Goal: Task Accomplishment & Management: Manage account settings

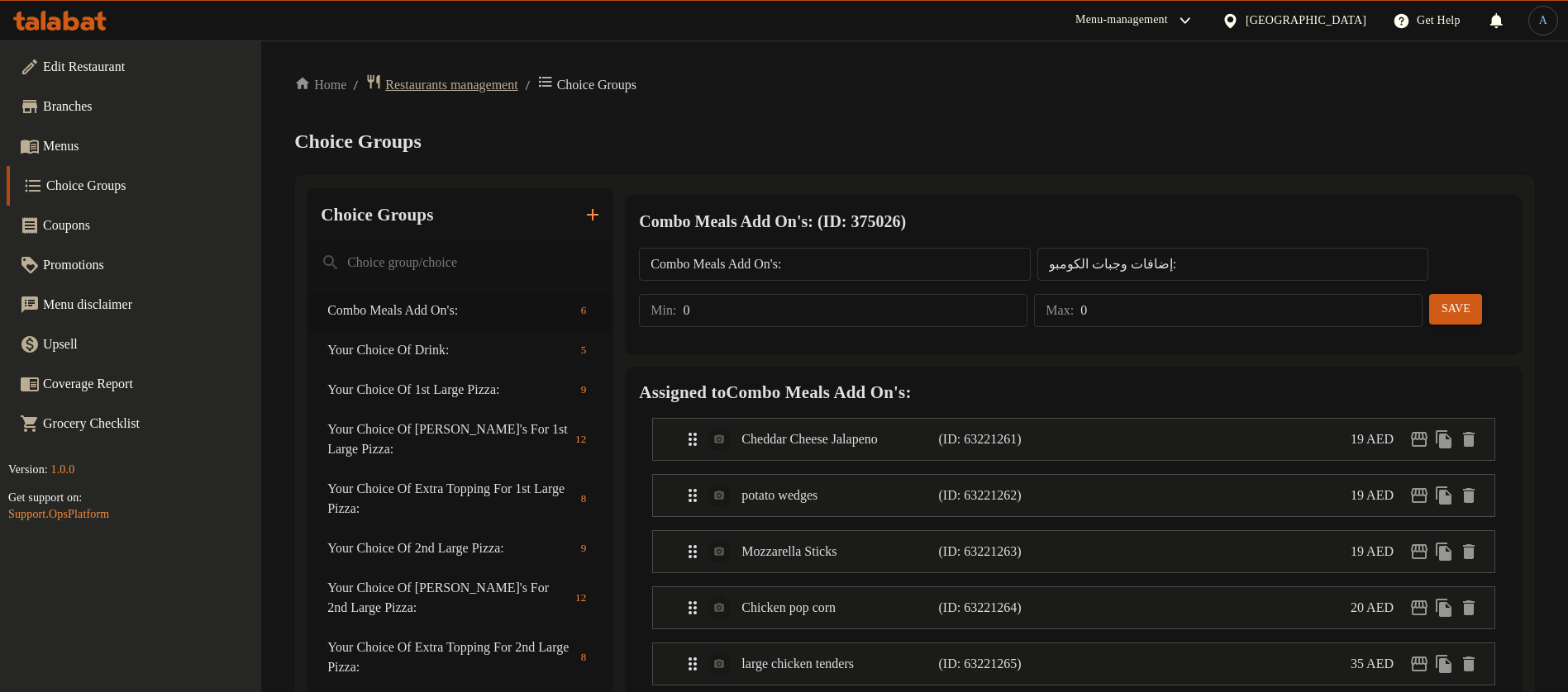
click at [482, 75] on span "Restaurants management" at bounding box center [451, 85] width 132 height 20
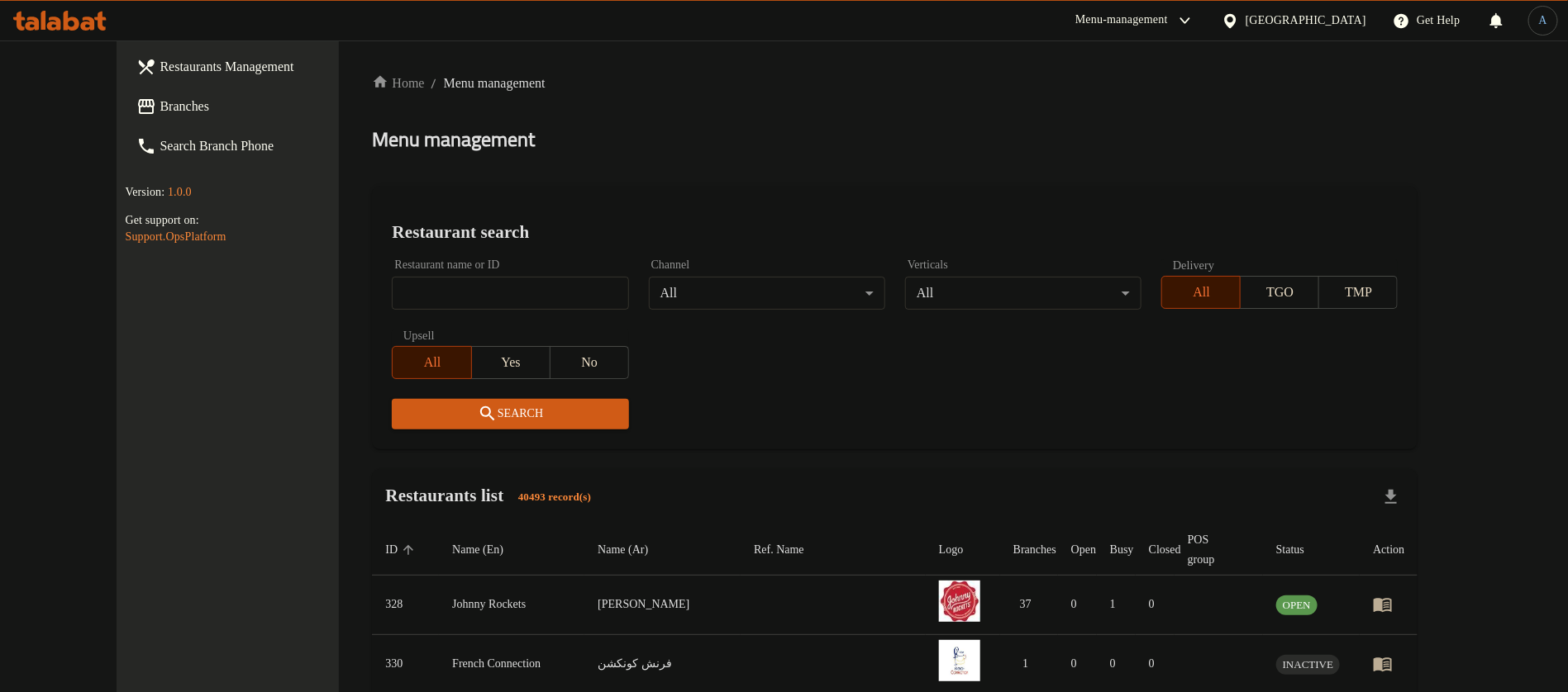
click at [898, 223] on h2 "Restaurant search" at bounding box center [894, 232] width 1006 height 25
click at [1293, 12] on div "United Arab Emirates" at bounding box center [1306, 21] width 121 height 18
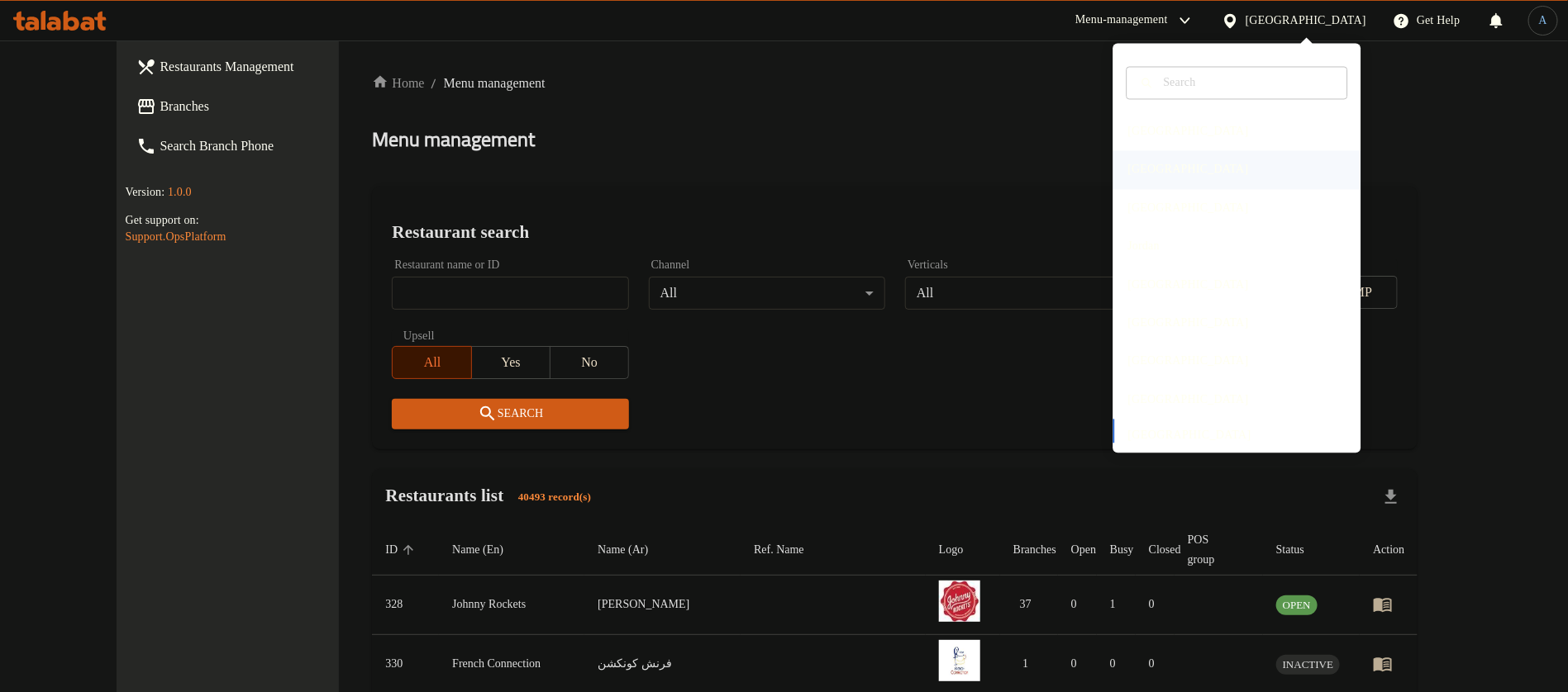
click at [1144, 171] on div "[GEOGRAPHIC_DATA]" at bounding box center [1188, 171] width 147 height 38
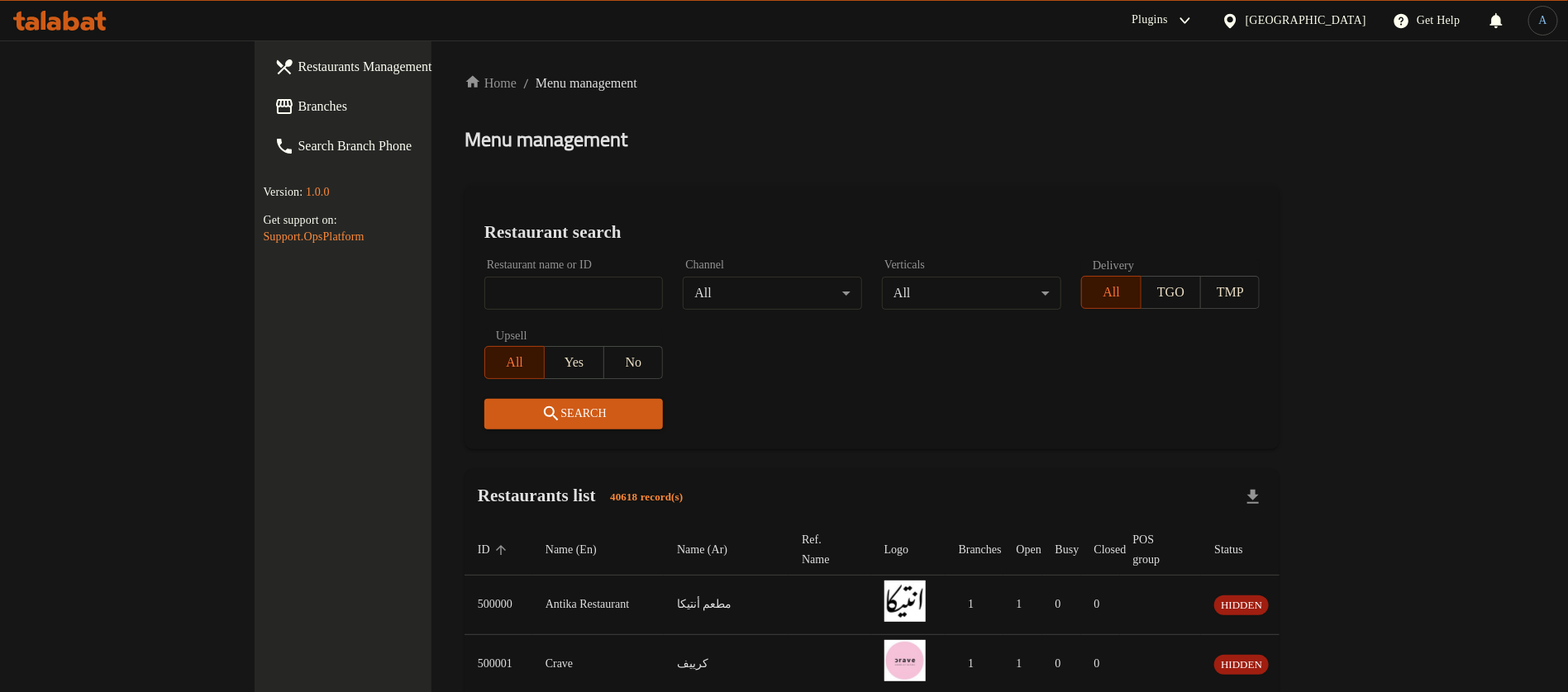
click at [297, 107] on span "Branches" at bounding box center [400, 107] width 206 height 20
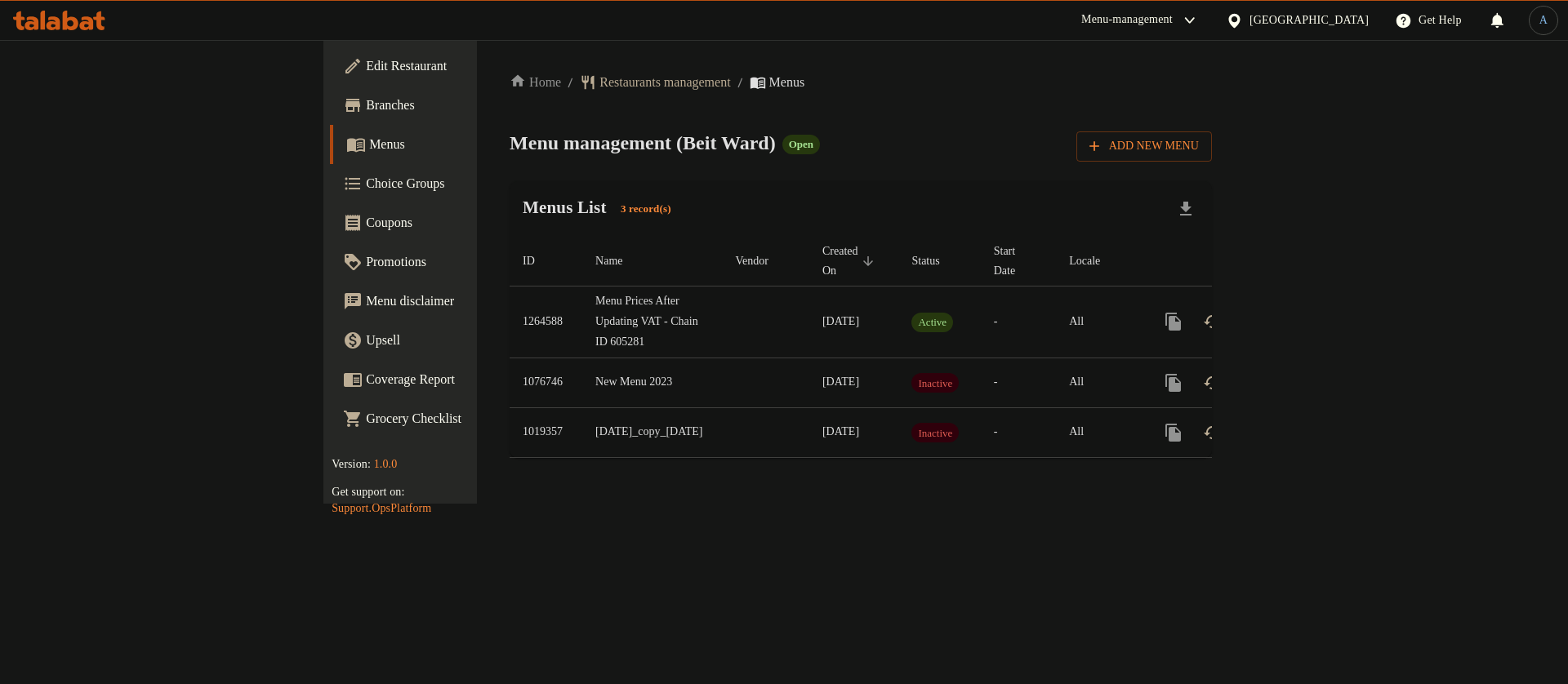
click at [836, 174] on div "Home / Restaurants management / Menus Menu management ( Beit Ward ) Open Add Ne…" at bounding box center [860, 272] width 702 height 398
click at [1300, 312] on icon "enhanced table" at bounding box center [1291, 322] width 20 height 20
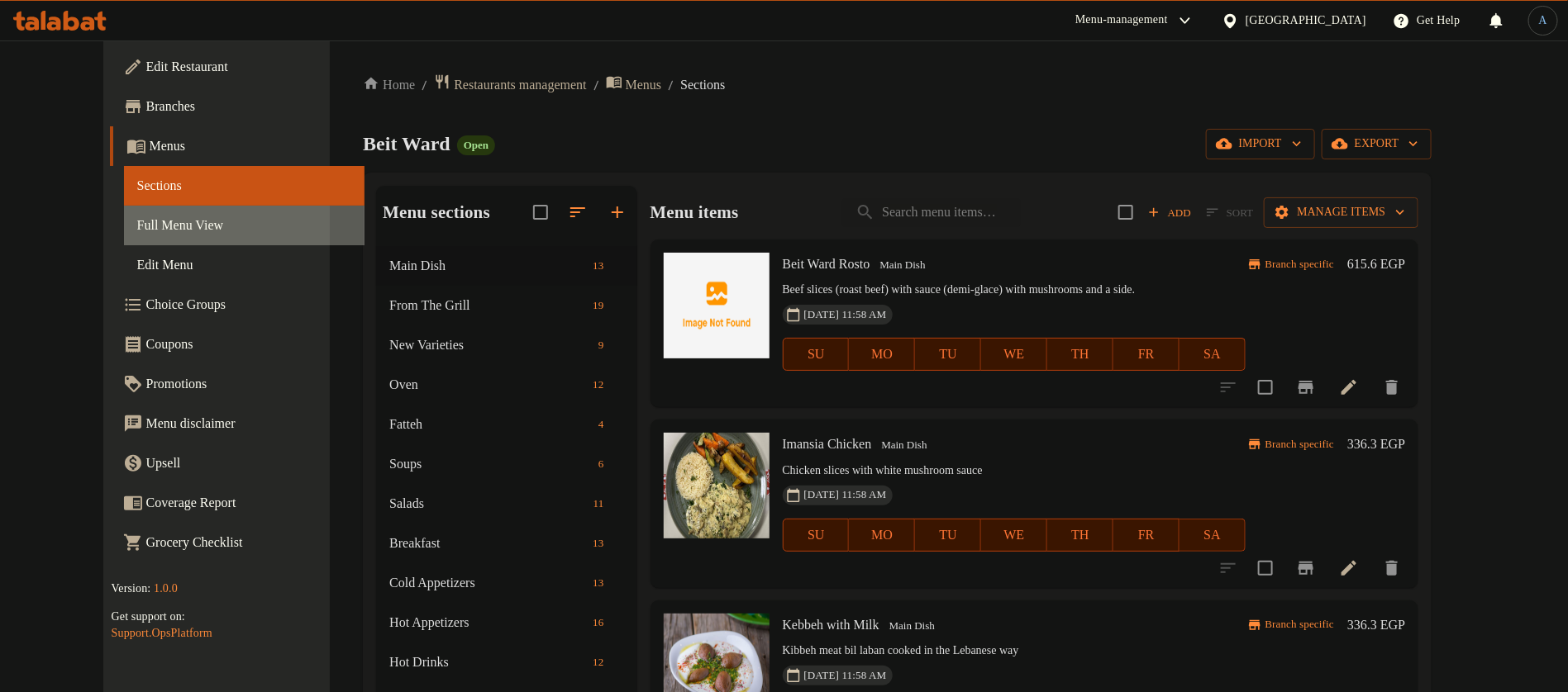
drag, startPoint x: 27, startPoint y: 227, endPoint x: 48, endPoint y: 227, distance: 21.0
click at [124, 227] on link "Full Menu View" at bounding box center [245, 226] width 242 height 40
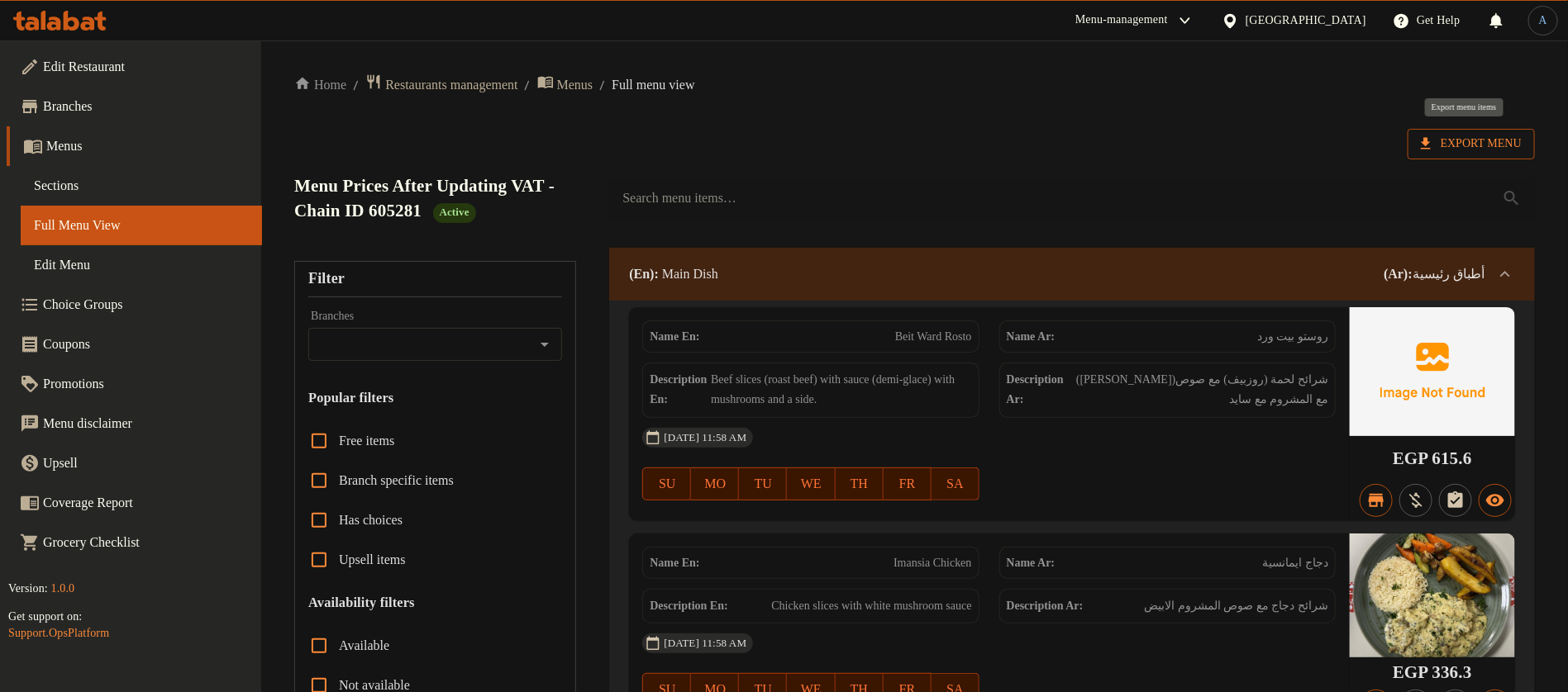
click at [1501, 152] on span "Export Menu" at bounding box center [1471, 144] width 101 height 21
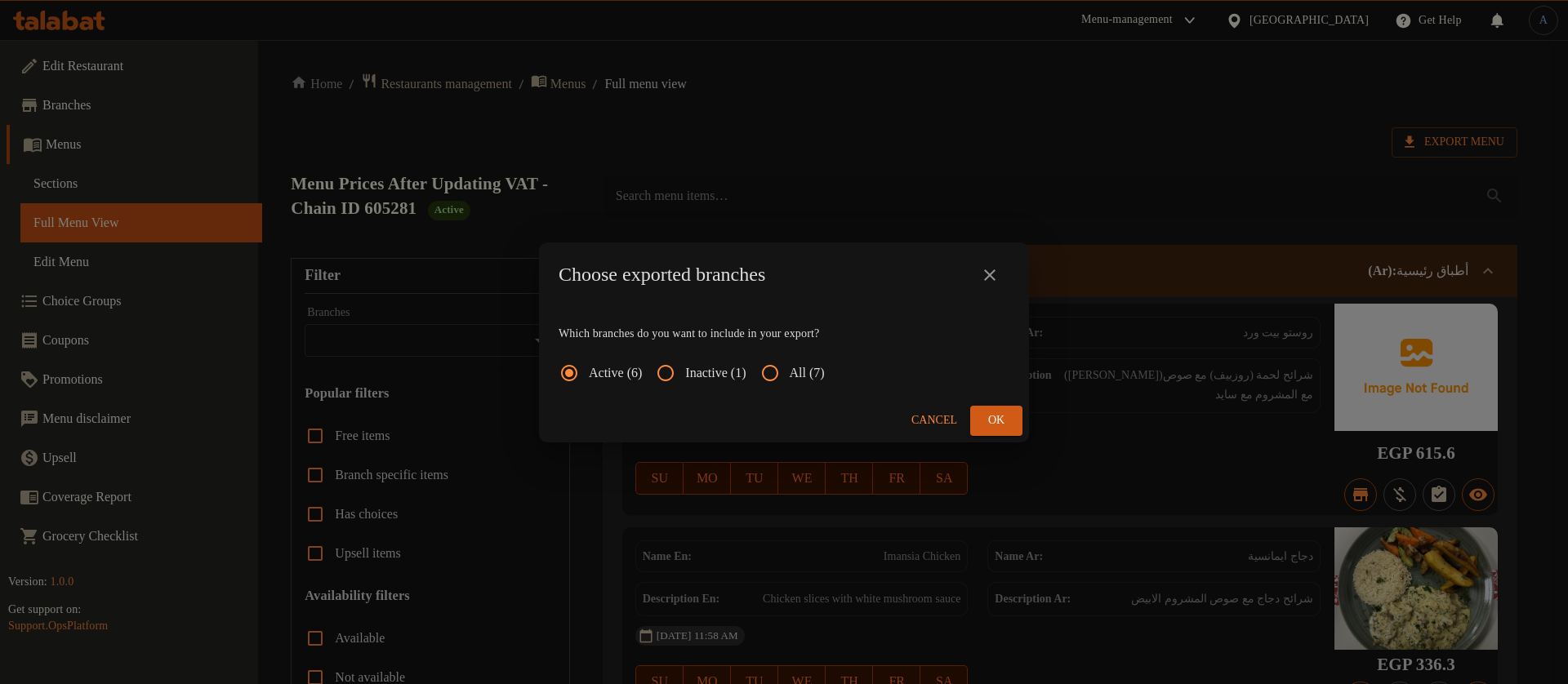
click at [819, 379] on span "All (7)" at bounding box center [807, 373] width 35 height 20
click at [789, 379] on input "All (7)" at bounding box center [770, 374] width 40 height 40
radio input "true"
click at [998, 420] on span "Ok" at bounding box center [996, 421] width 26 height 21
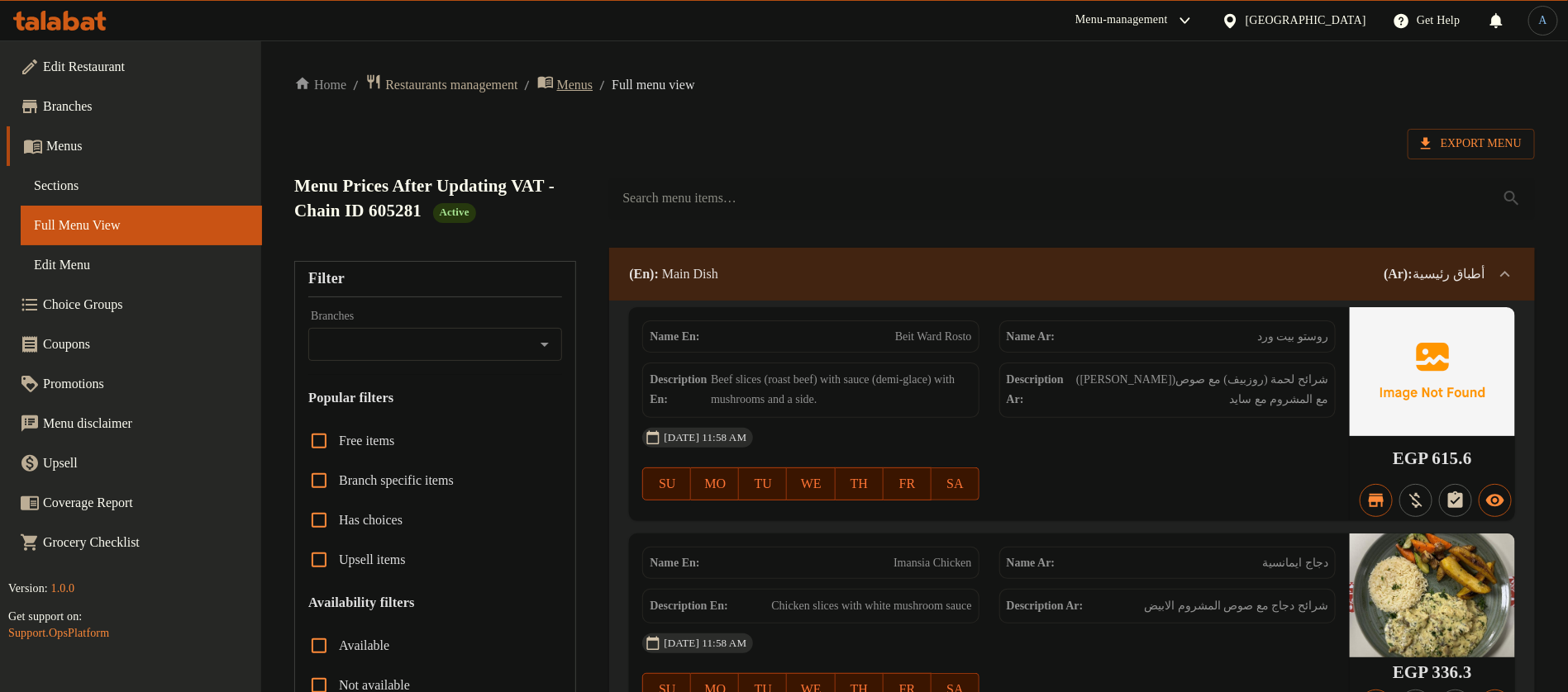
click at [593, 87] on span "Menus" at bounding box center [576, 85] width 37 height 20
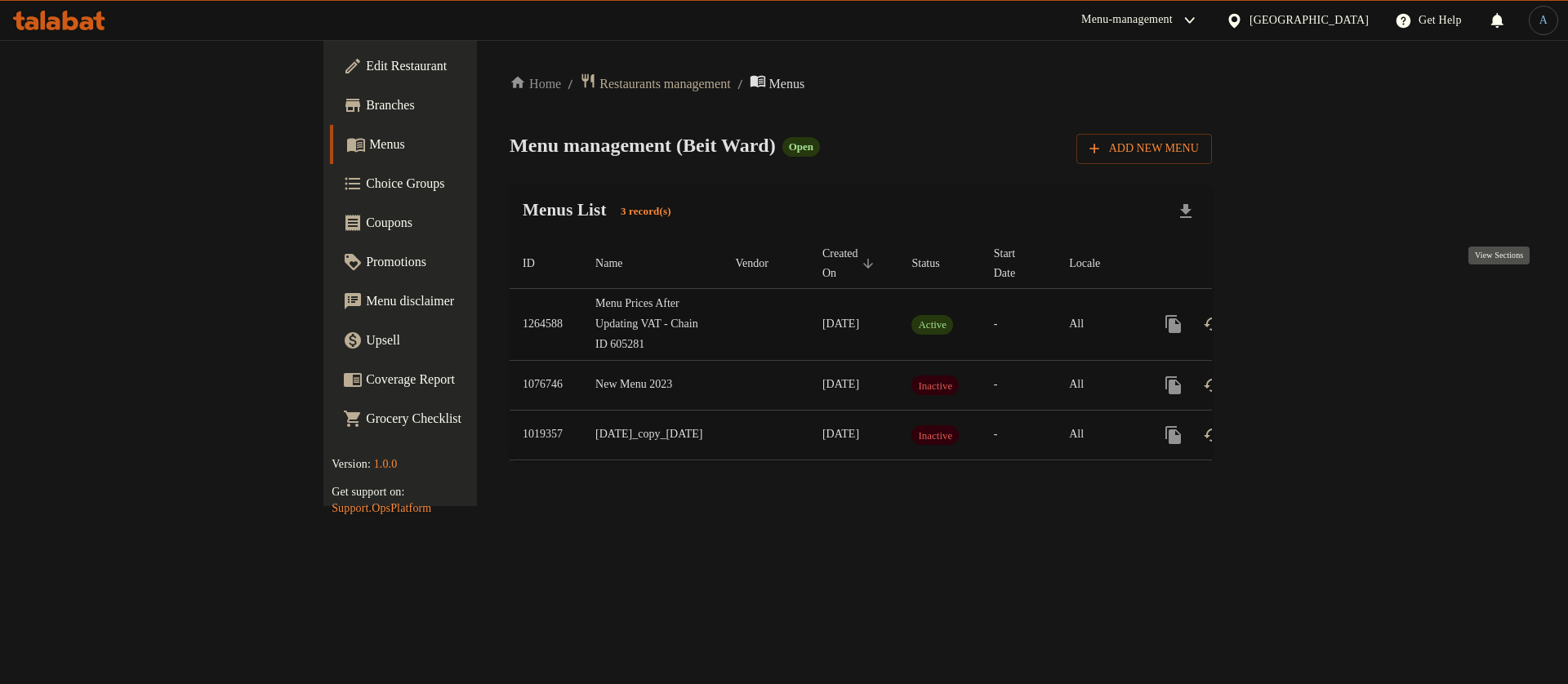
click at [1298, 317] on icon "enhanced table" at bounding box center [1291, 324] width 15 height 15
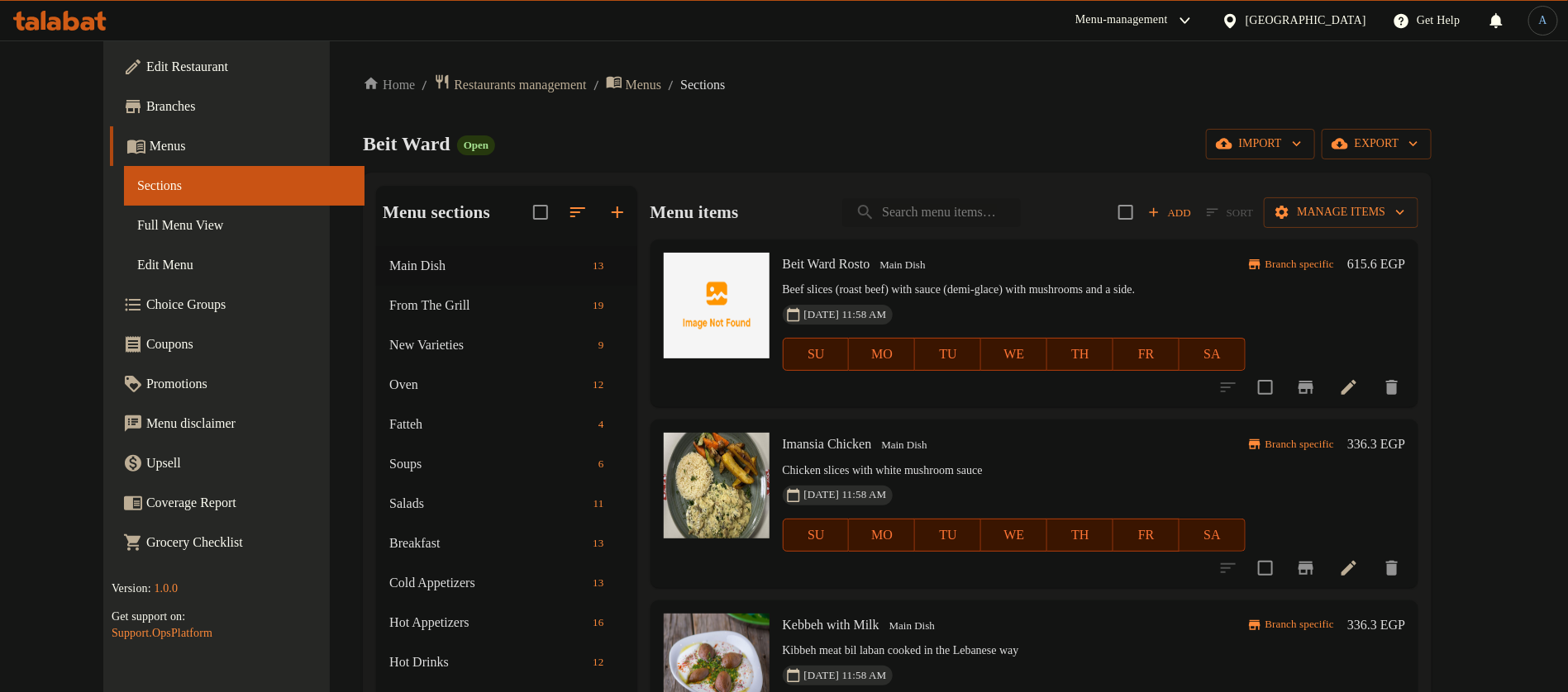
click at [987, 214] on input "search" at bounding box center [931, 212] width 178 height 29
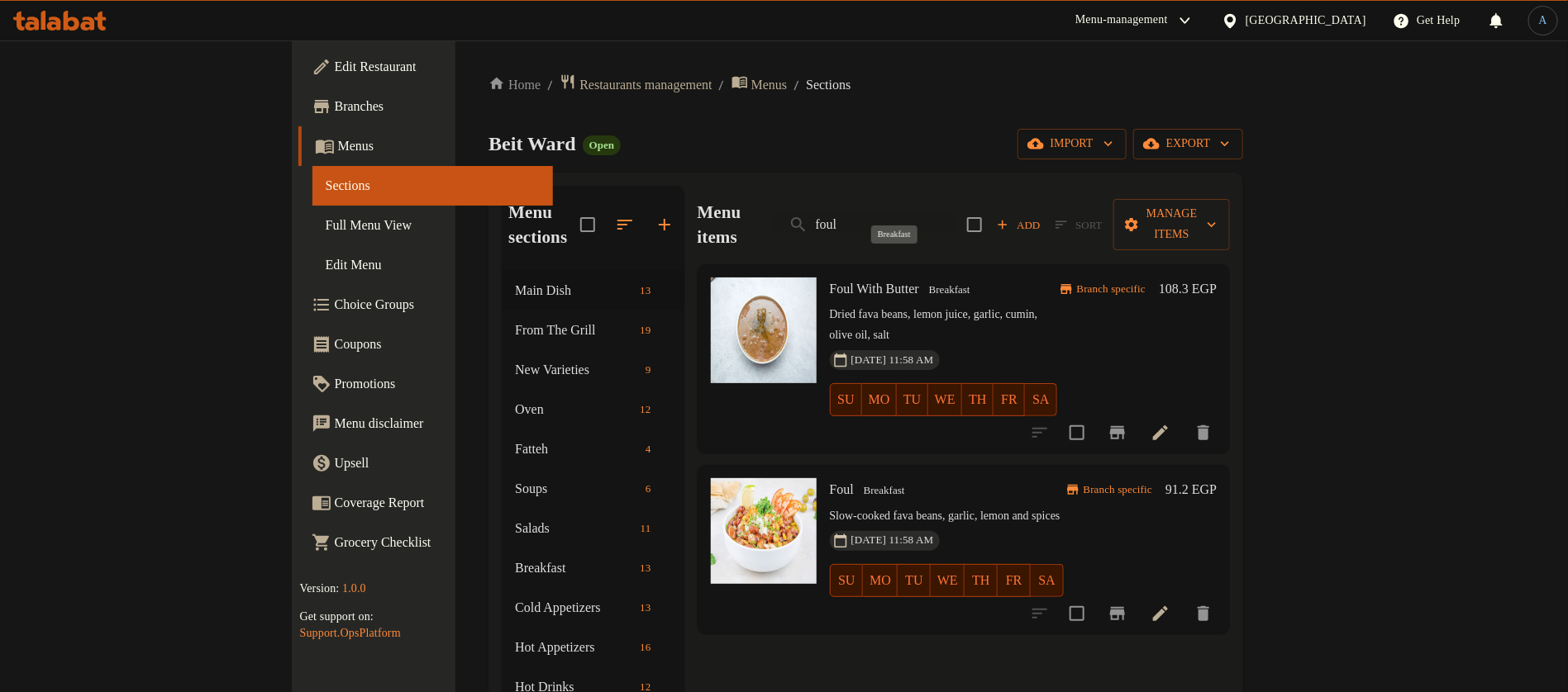
type input "foul"
click at [922, 281] on span "Breakfast" at bounding box center [949, 290] width 54 height 19
copy span "Breakfast"
click at [615, 215] on icon "button" at bounding box center [625, 225] width 20 height 20
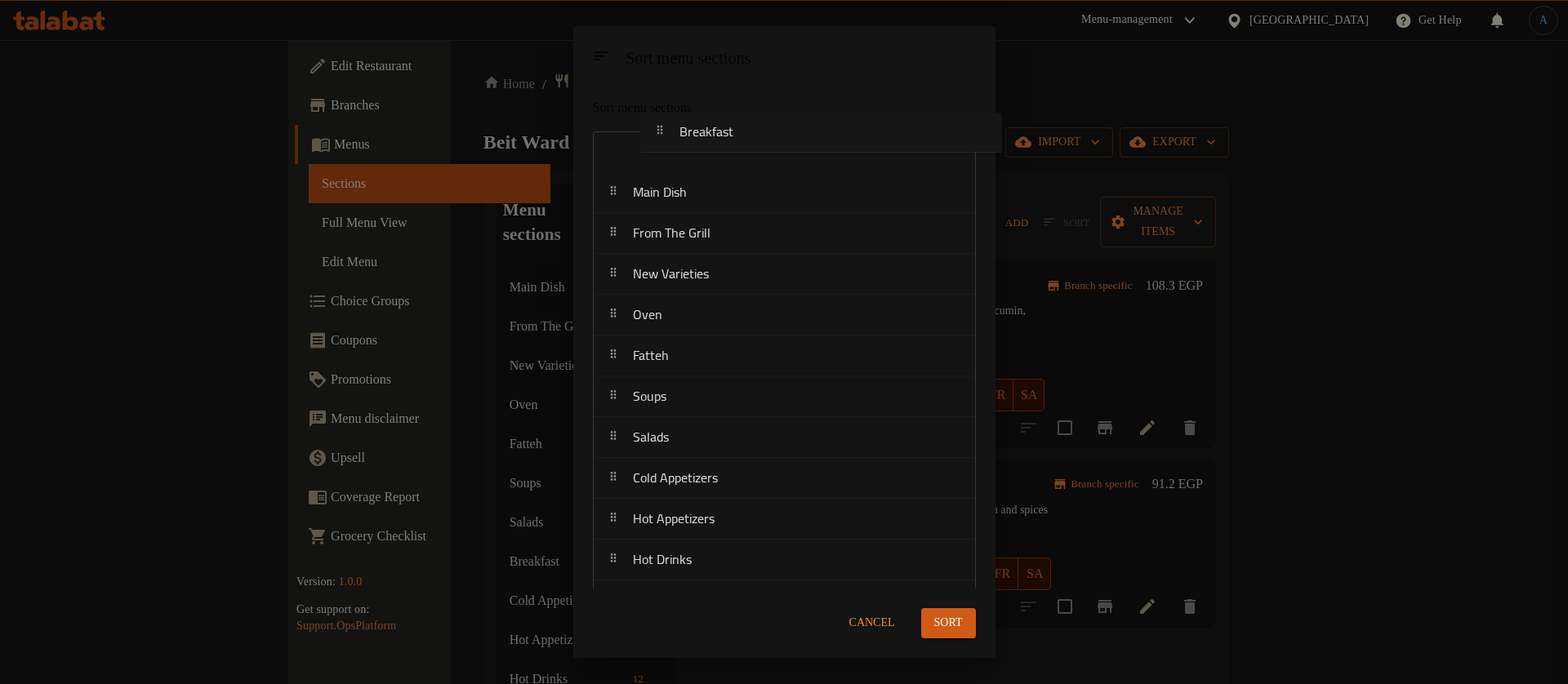
drag, startPoint x: 696, startPoint y: 444, endPoint x: 743, endPoint y: 137, distance: 310.6
click at [743, 137] on nav "Main Dish From The Grill New Varieties Oven Fatteh Soups Salads Breakfast Cold …" at bounding box center [784, 458] width 383 height 654
click at [956, 618] on span "Sort" at bounding box center [948, 623] width 29 height 21
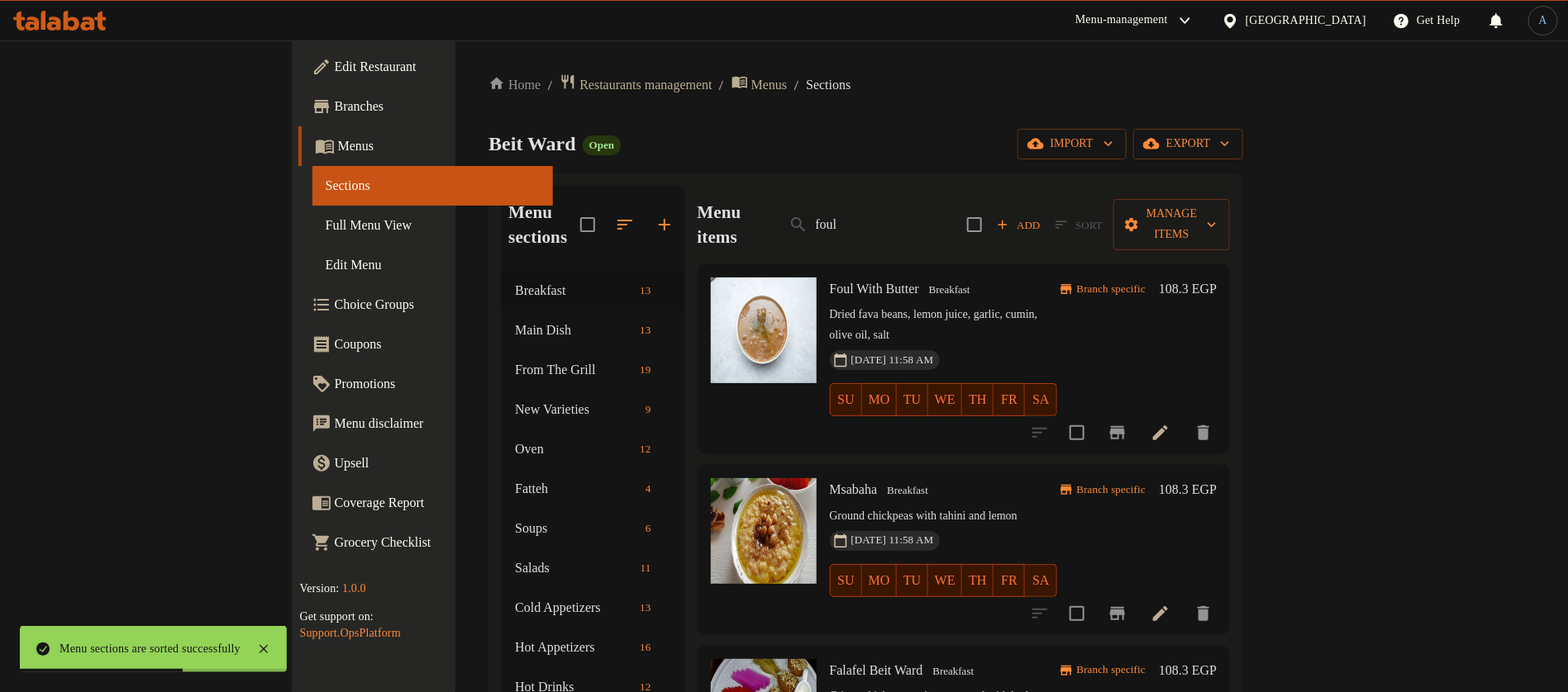
drag, startPoint x: 1031, startPoint y: 57, endPoint x: 1010, endPoint y: 115, distance: 61.7
click at [1026, 77] on div "Home / Restaurants management / Menus / Sections Beit Ward Open import export M…" at bounding box center [866, 500] width 821 height 918
click at [953, 222] on input "foul" at bounding box center [865, 225] width 178 height 29
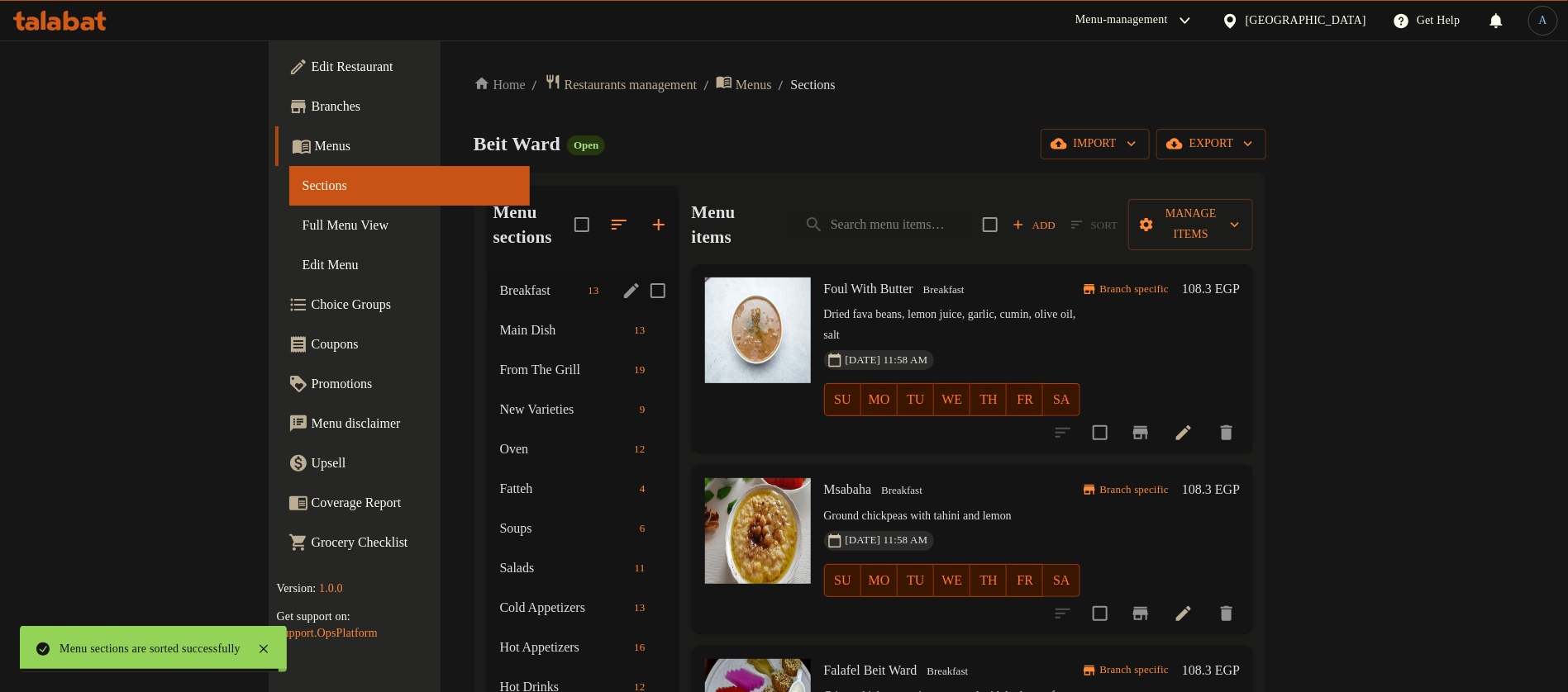
click at [619, 278] on button "edit" at bounding box center [632, 291] width 25 height 25
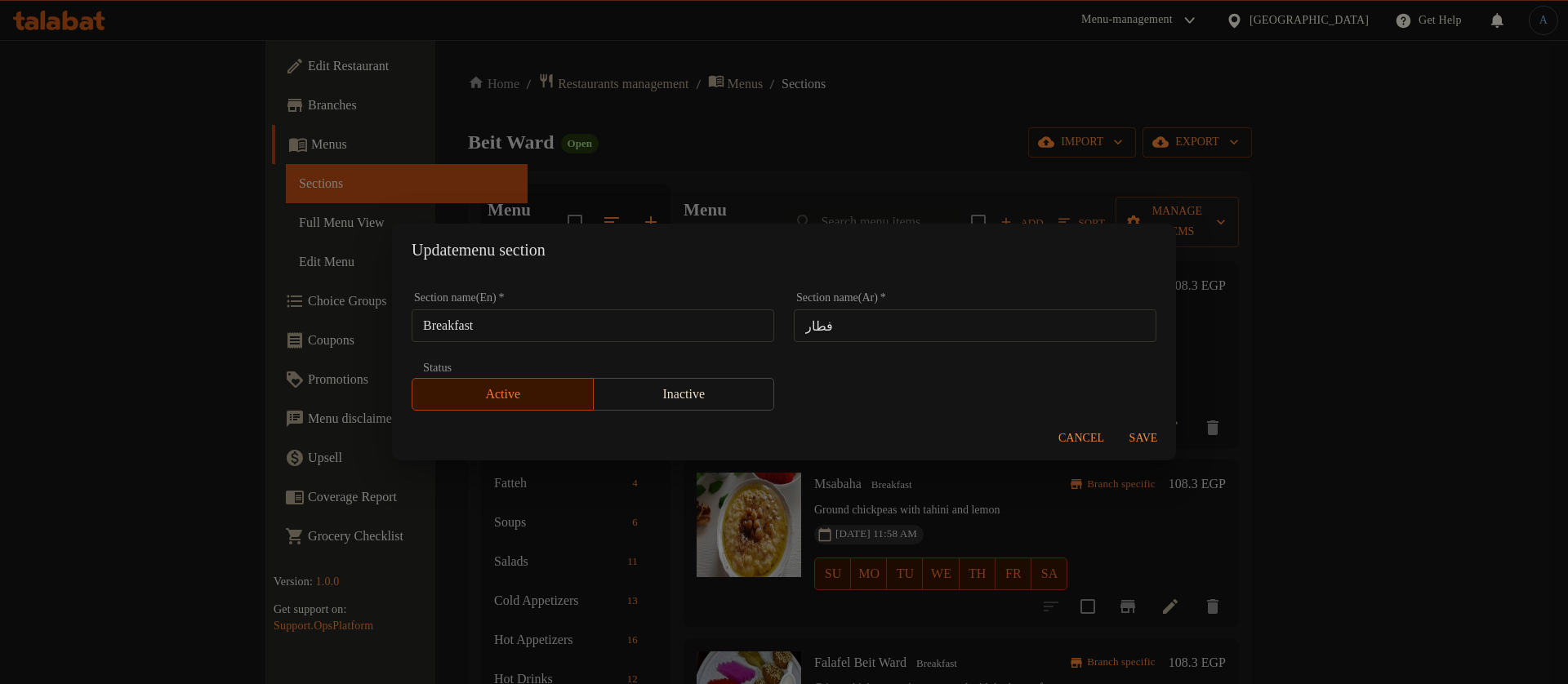
click at [833, 324] on input "فطار" at bounding box center [975, 326] width 362 height 33
paste input "صباحك ورد"
type input "صباحك ورد"
click at [1145, 427] on button "Save" at bounding box center [1142, 439] width 52 height 30
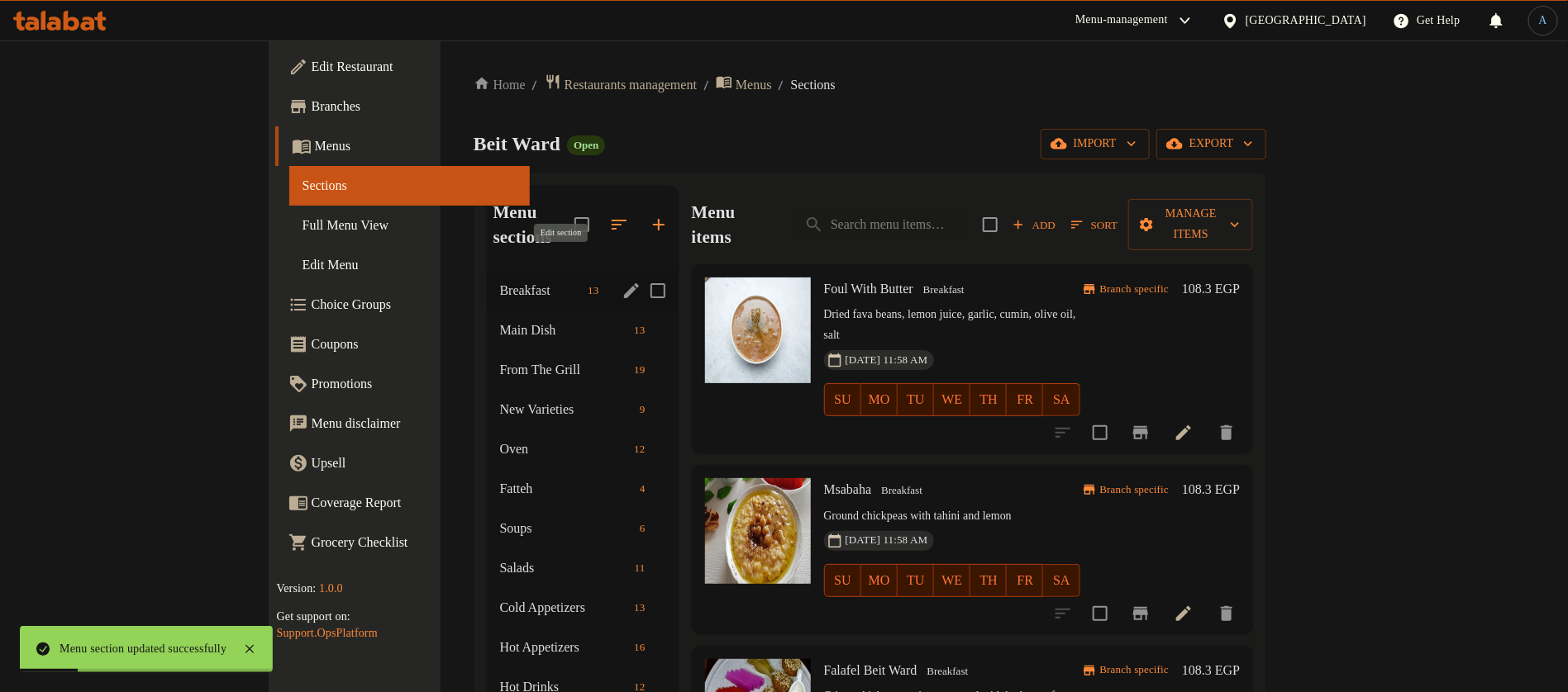
click at [624, 283] on icon "edit" at bounding box center [632, 291] width 15 height 15
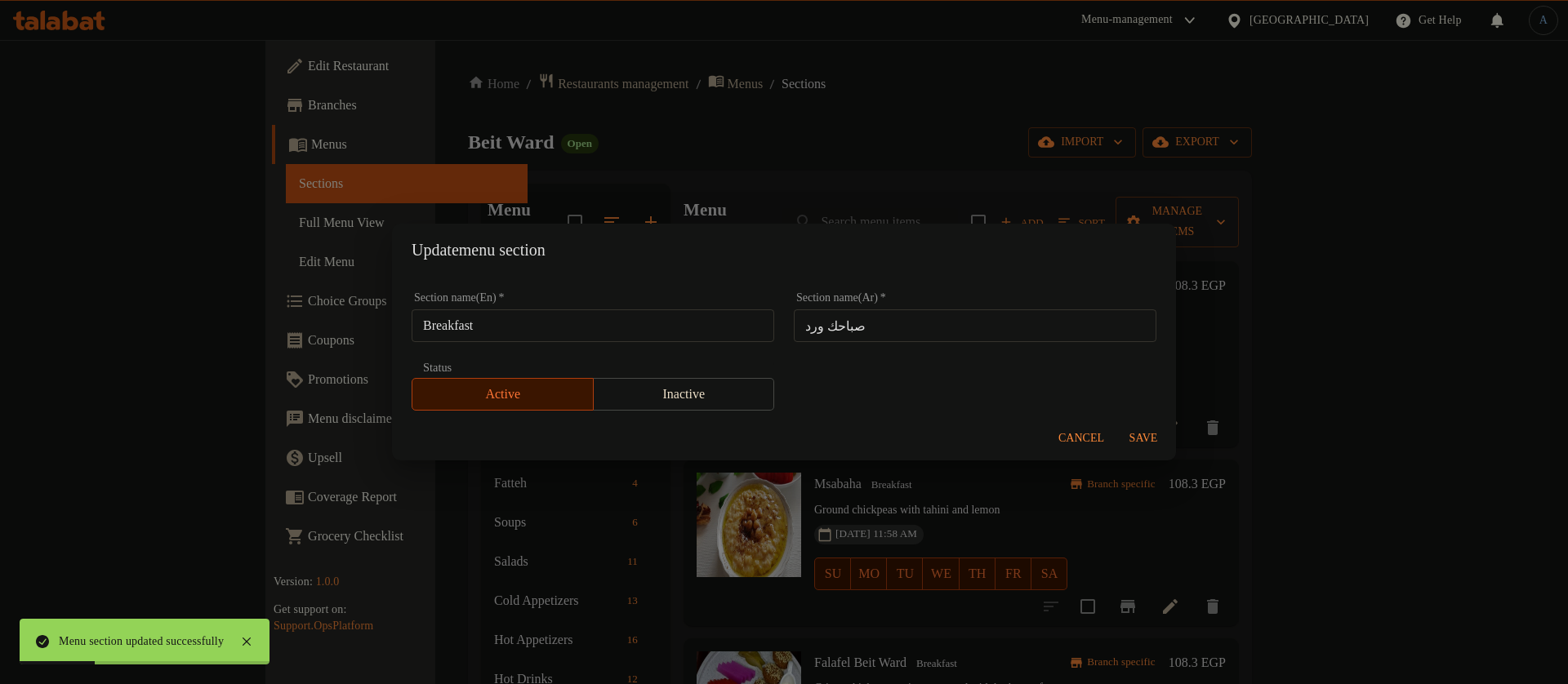
click at [512, 321] on input "Breakfast" at bounding box center [593, 326] width 362 height 33
click at [647, 321] on input "Breakfast" at bounding box center [593, 326] width 362 height 33
click at [635, 322] on input "Breakfast" at bounding box center [593, 326] width 362 height 33
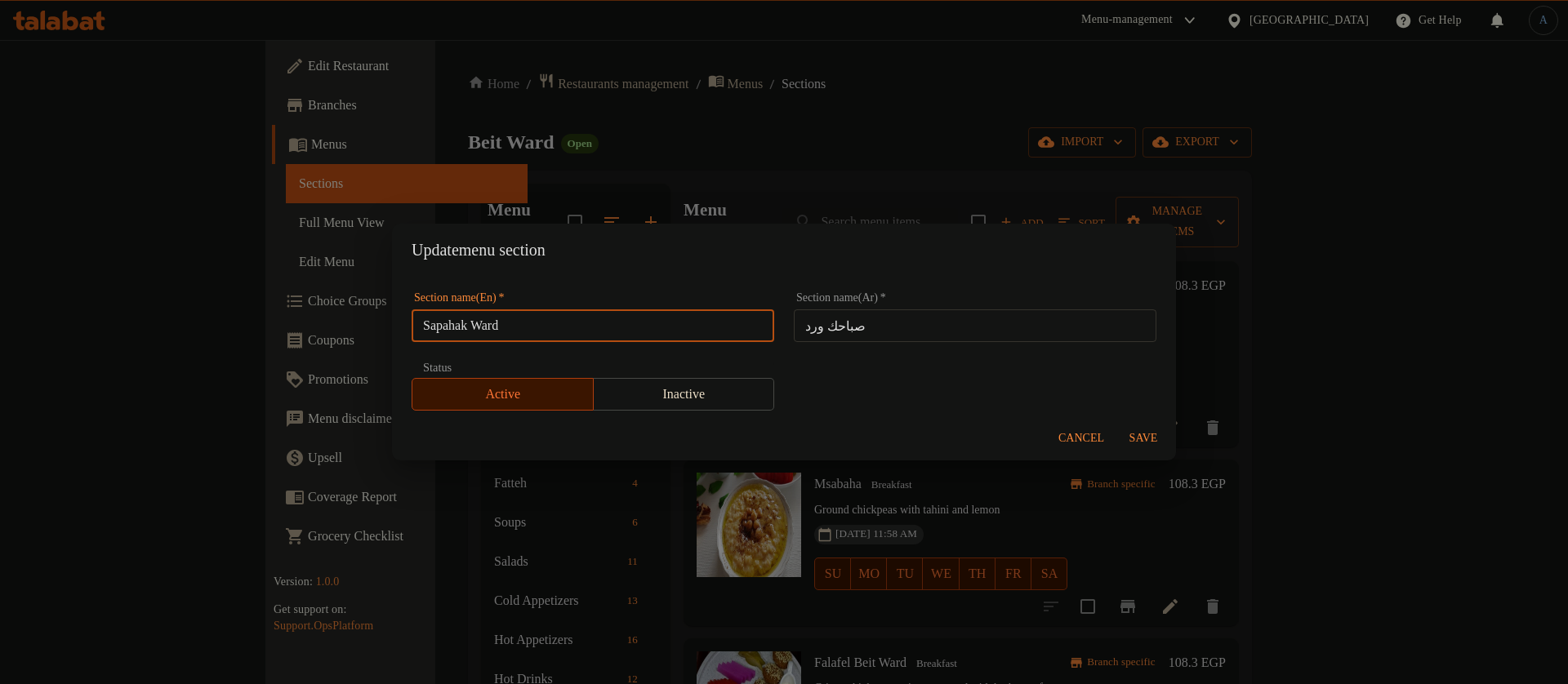
type input "Sapahak Ward"
click at [1139, 426] on button "Save" at bounding box center [1142, 439] width 52 height 30
